Goal: Transaction & Acquisition: Purchase product/service

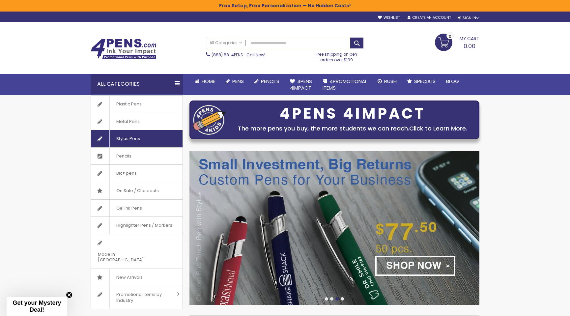
click at [123, 139] on span "Stylus Pens" at bounding box center [127, 138] width 37 height 17
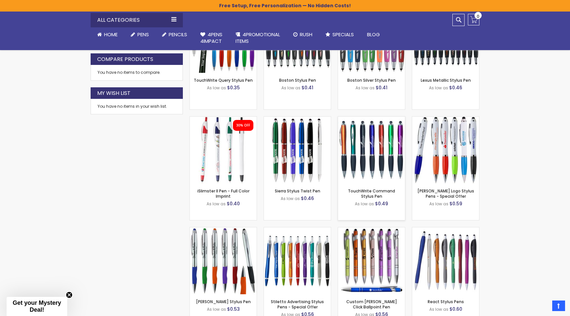
scroll to position [351, 0]
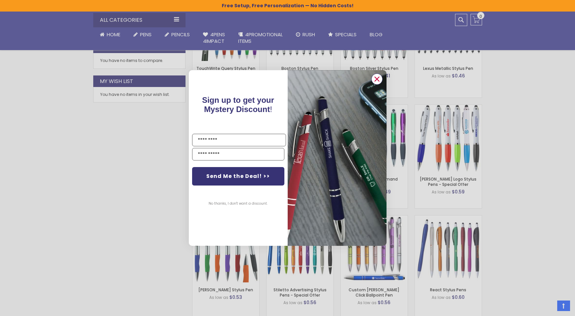
click at [376, 78] on icon "Close dialog" at bounding box center [377, 79] width 4 height 4
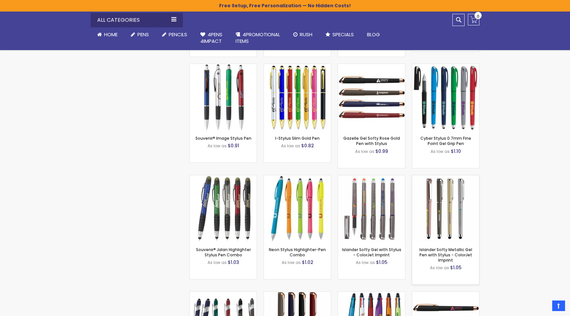
scroll to position [1301, 0]
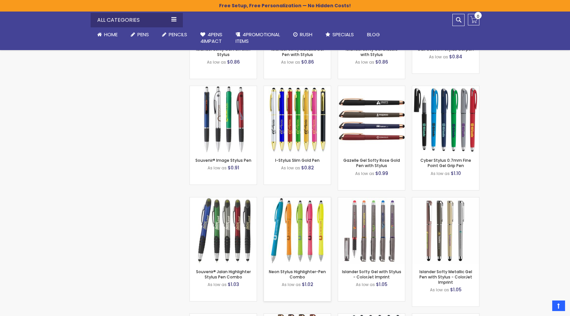
click at [319, 229] on img at bounding box center [297, 230] width 67 height 67
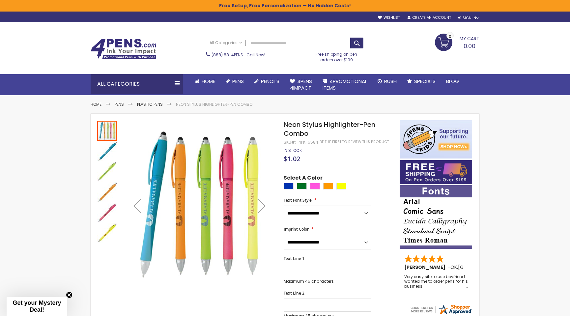
click at [104, 194] on img "Neon Stylus Highlighter-Pen Combo" at bounding box center [107, 192] width 20 height 20
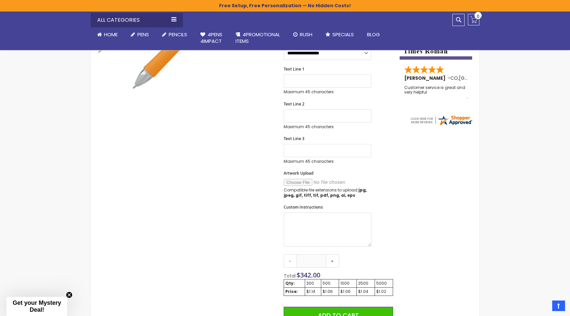
scroll to position [248, 0]
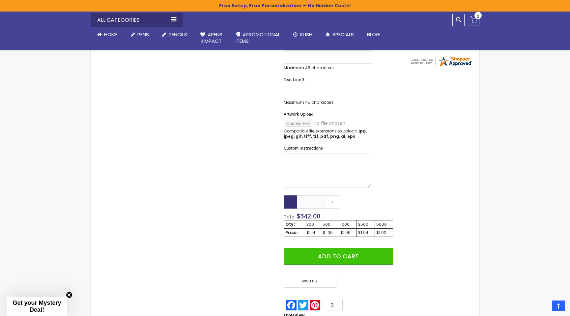
click at [289, 200] on link "-" at bounding box center [290, 201] width 13 height 13
click at [332, 200] on link "+" at bounding box center [332, 201] width 13 height 13
click at [291, 200] on link "-" at bounding box center [290, 201] width 13 height 13
type input "***"
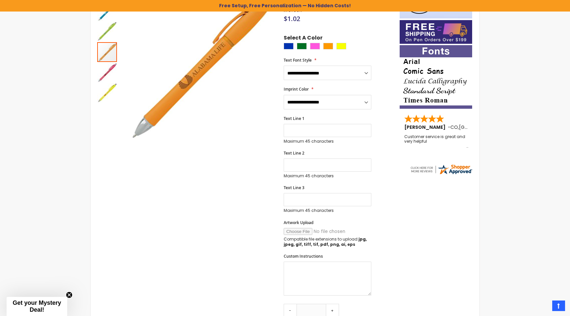
scroll to position [0, 0]
